Goal: Task Accomplishment & Management: Manage account settings

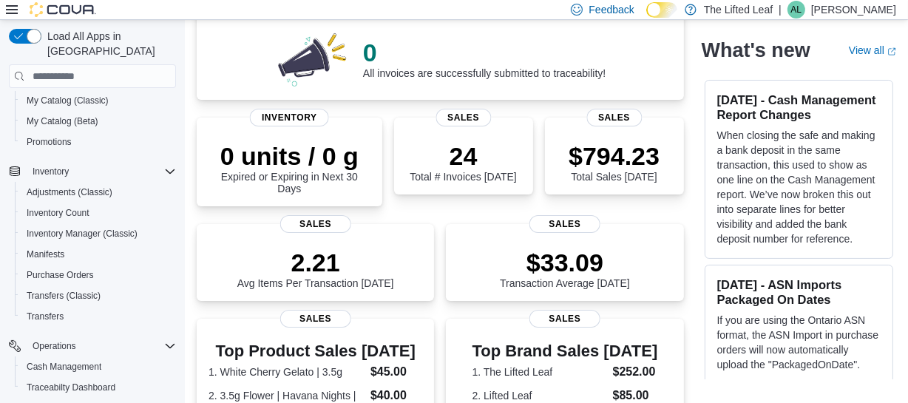
scroll to position [201, 0]
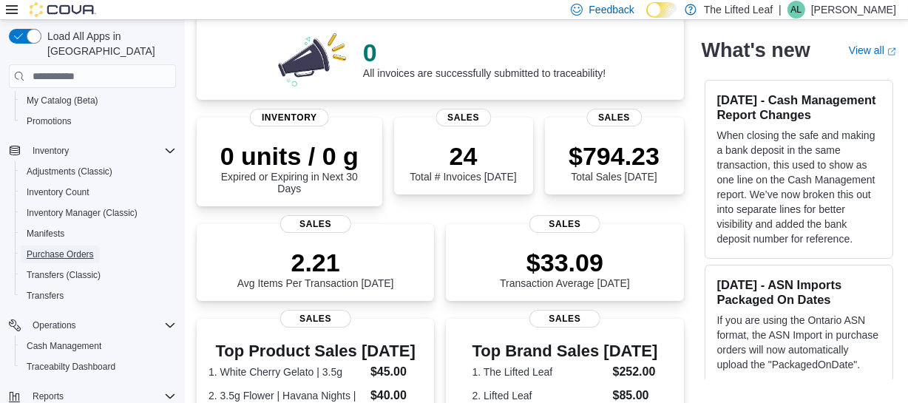
click at [91, 249] on span "Purchase Orders" at bounding box center [60, 255] width 67 height 12
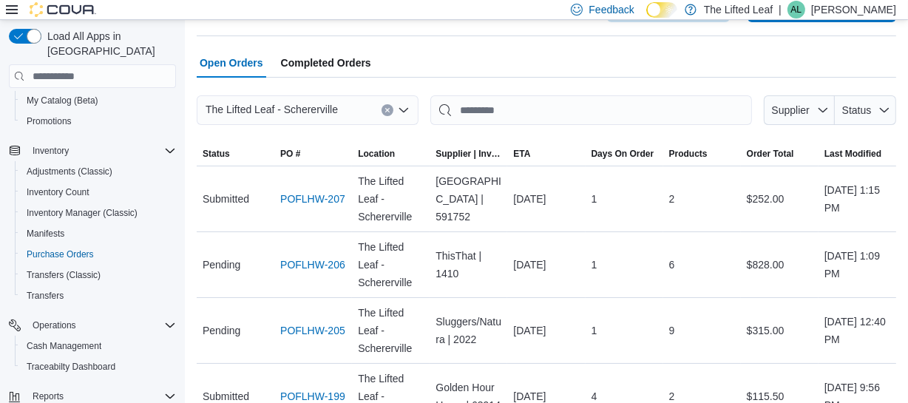
scroll to position [67, 0]
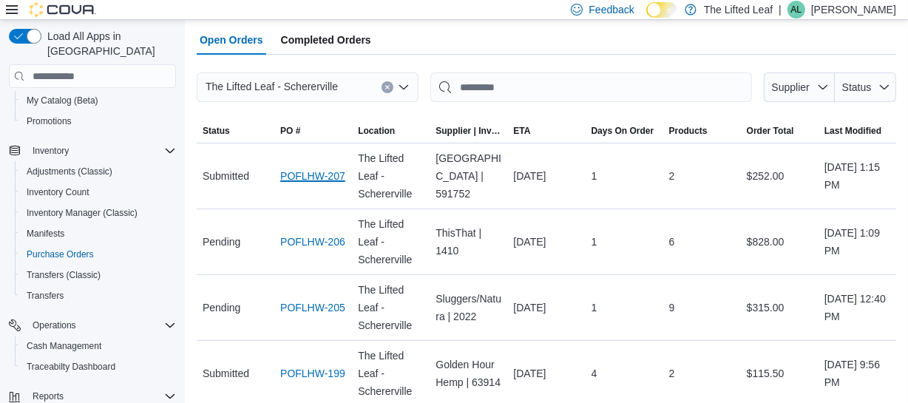
click at [303, 174] on link "POFLHW-207" at bounding box center [312, 176] width 65 height 18
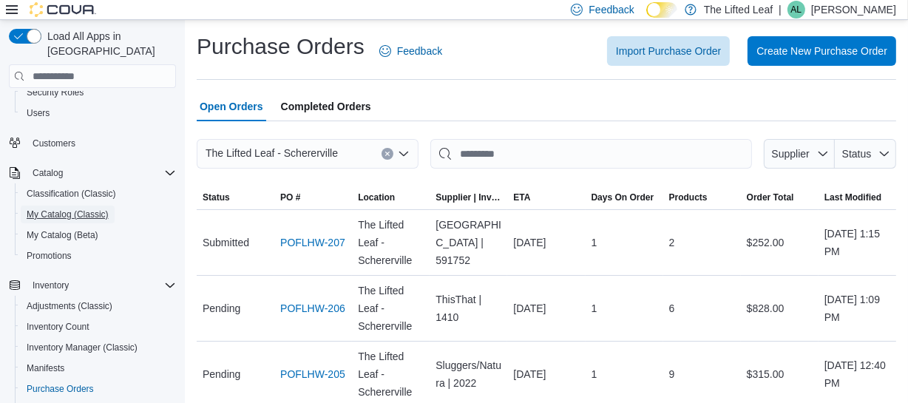
click at [96, 209] on span "My Catalog (Classic)" at bounding box center [68, 215] width 82 height 12
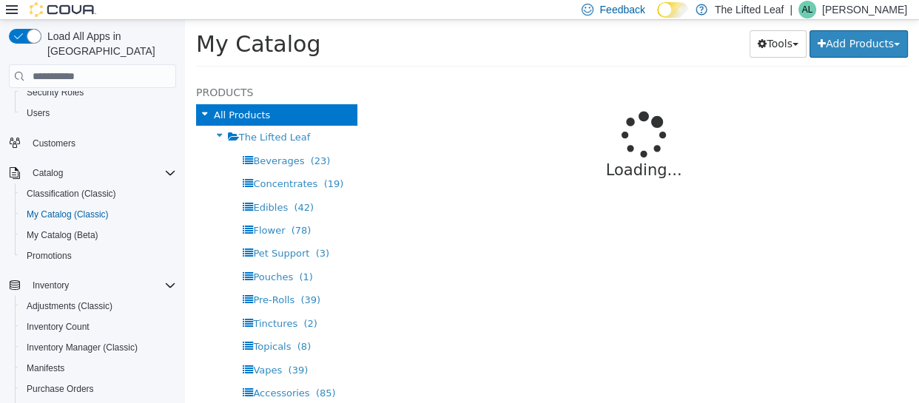
select select "**********"
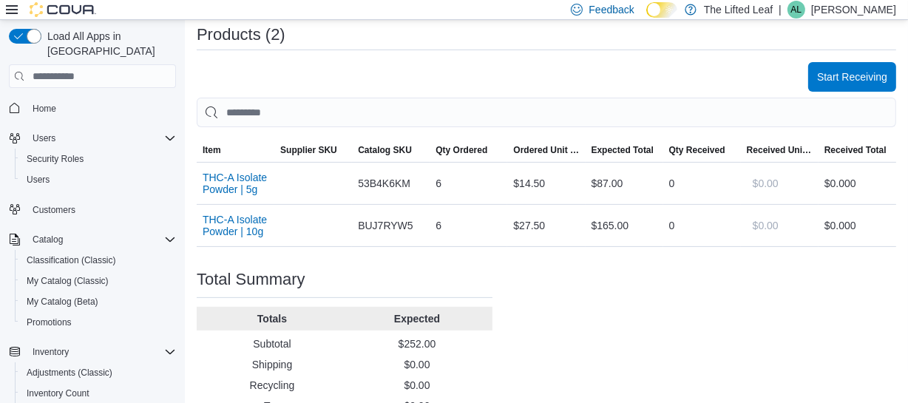
scroll to position [394, 0]
